Goal: Navigation & Orientation: Find specific page/section

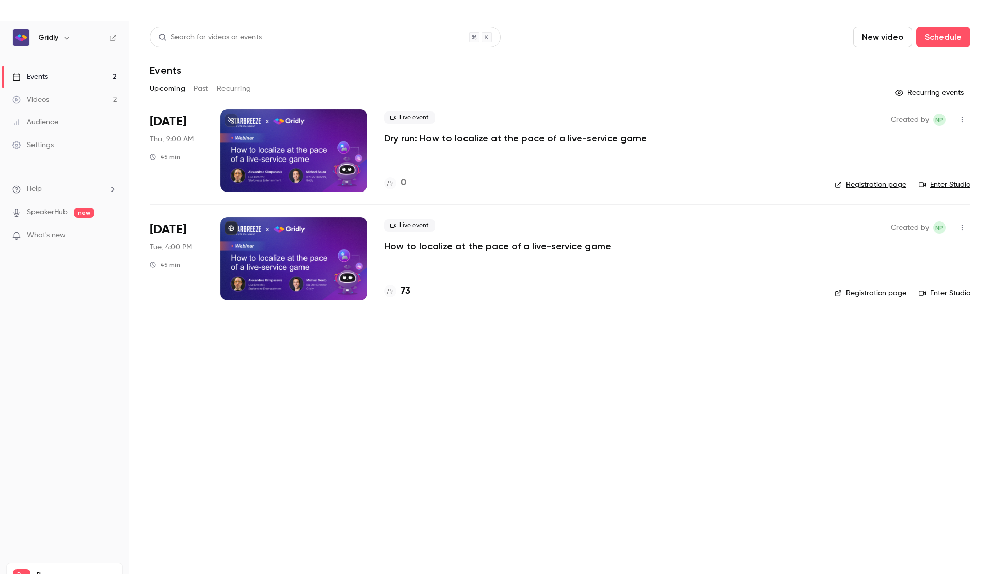
click at [324, 237] on div at bounding box center [293, 258] width 147 height 83
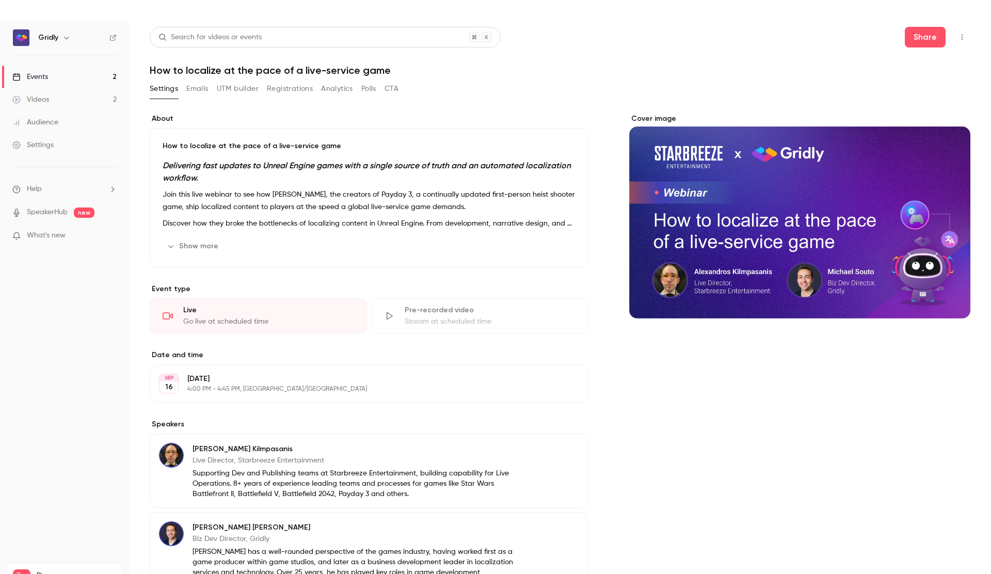
click at [202, 93] on button "Emails" at bounding box center [197, 89] width 22 height 17
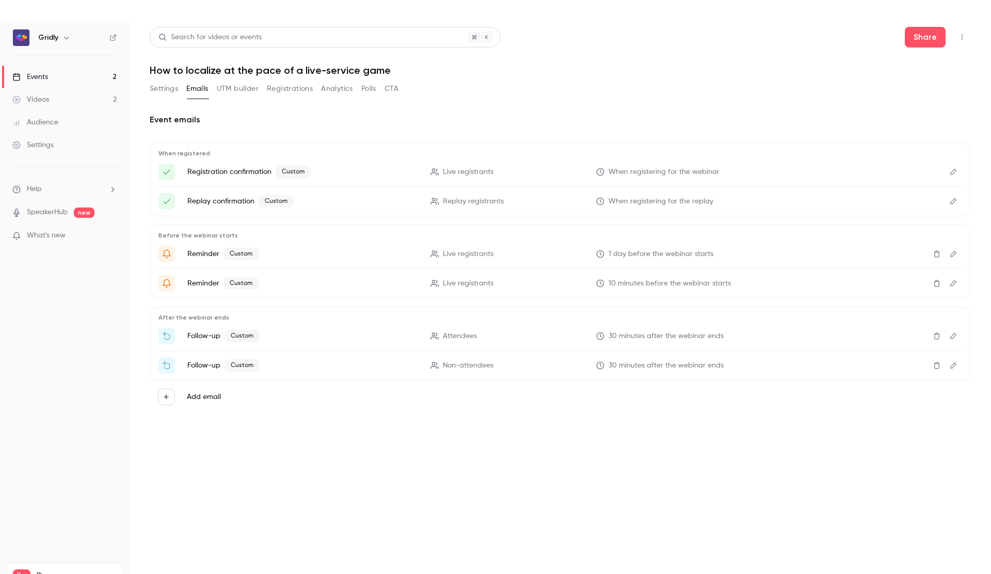
click at [285, 93] on button "Registrations" at bounding box center [290, 89] width 46 height 17
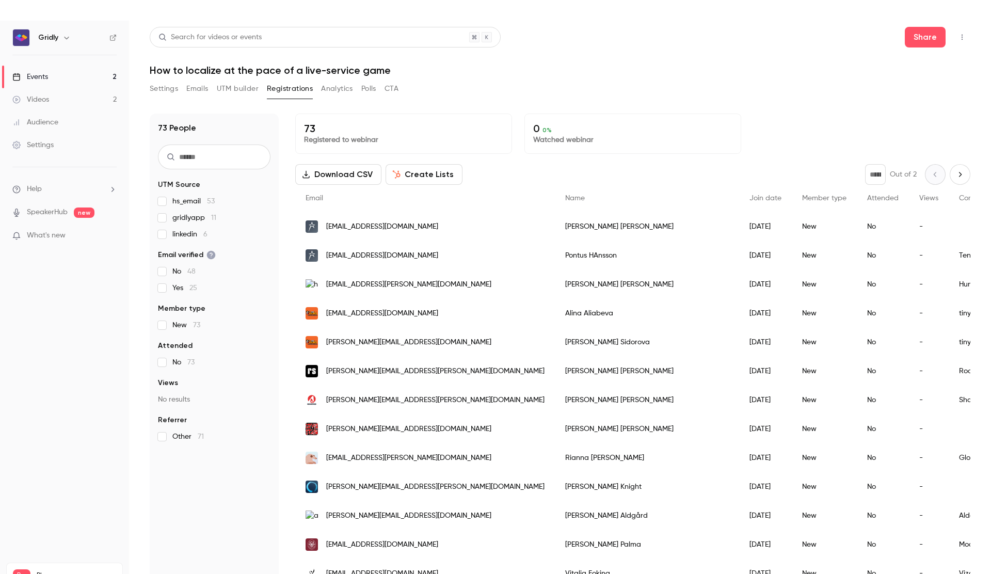
click at [237, 90] on button "UTM builder" at bounding box center [238, 89] width 42 height 17
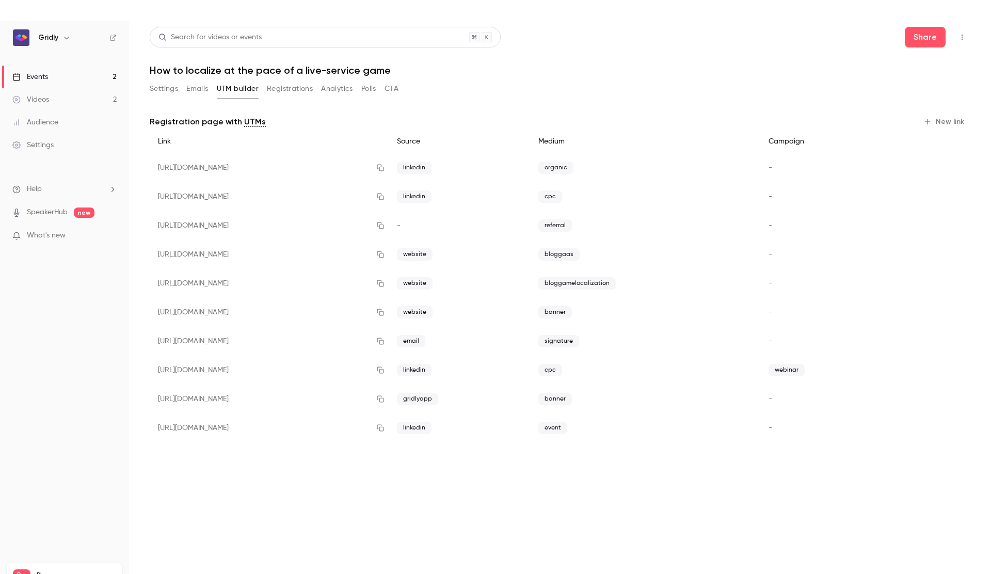
click at [296, 94] on button "Registrations" at bounding box center [290, 89] width 46 height 17
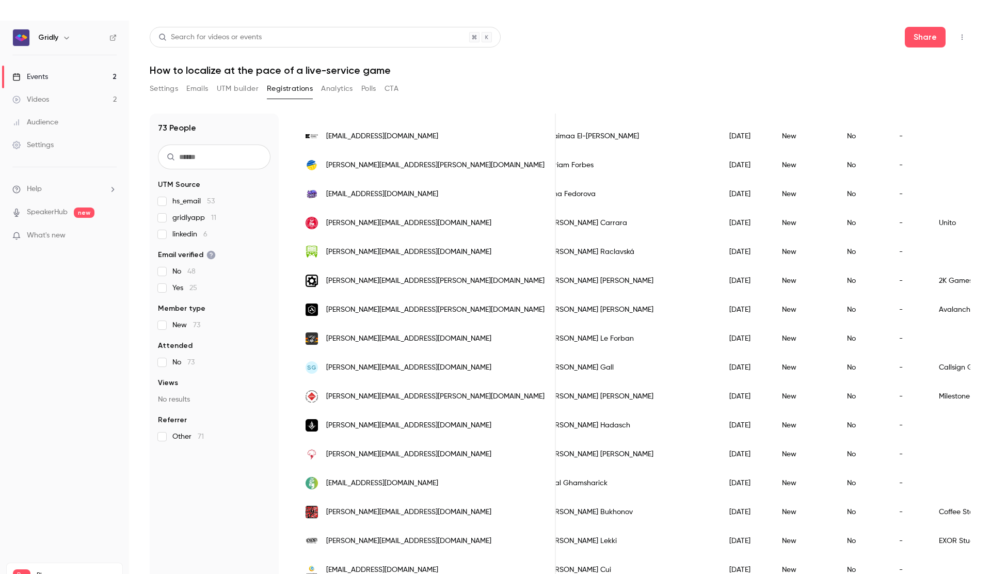
scroll to position [0, 21]
